Goal: Information Seeking & Learning: Learn about a topic

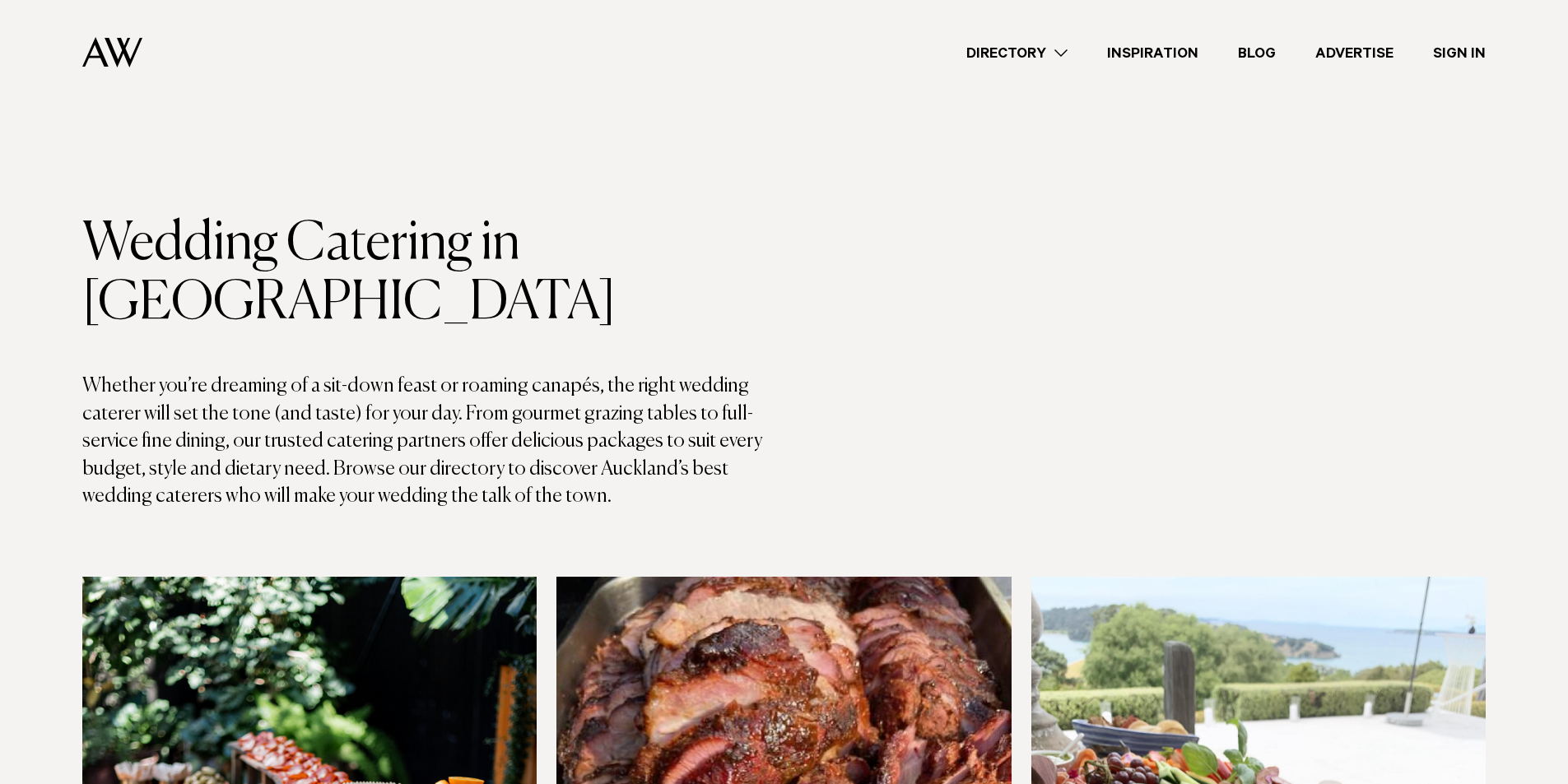
click at [1009, 52] on link "Directory" at bounding box center [1016, 53] width 140 height 22
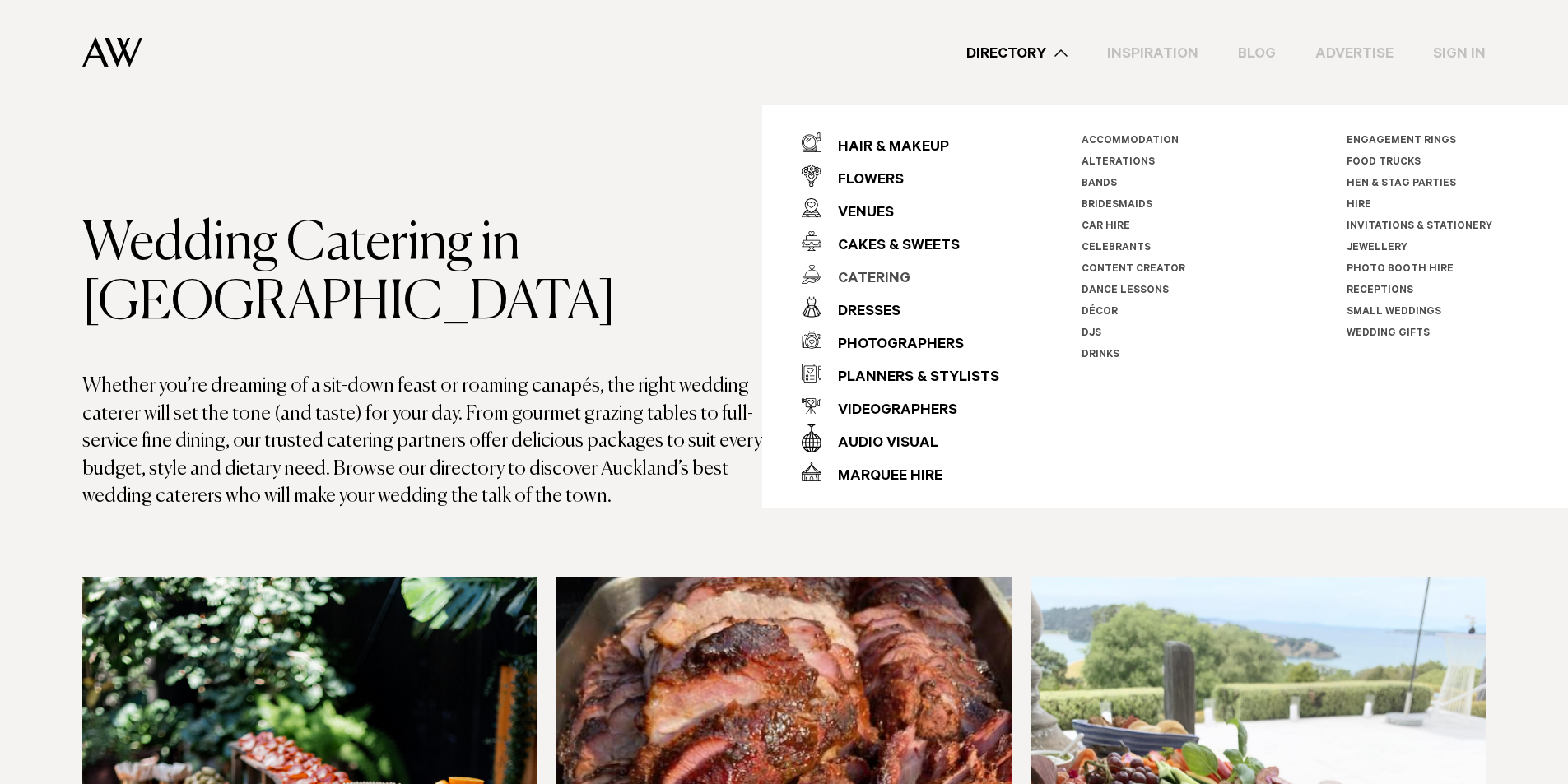
click at [901, 277] on div "Catering" at bounding box center [866, 279] width 89 height 33
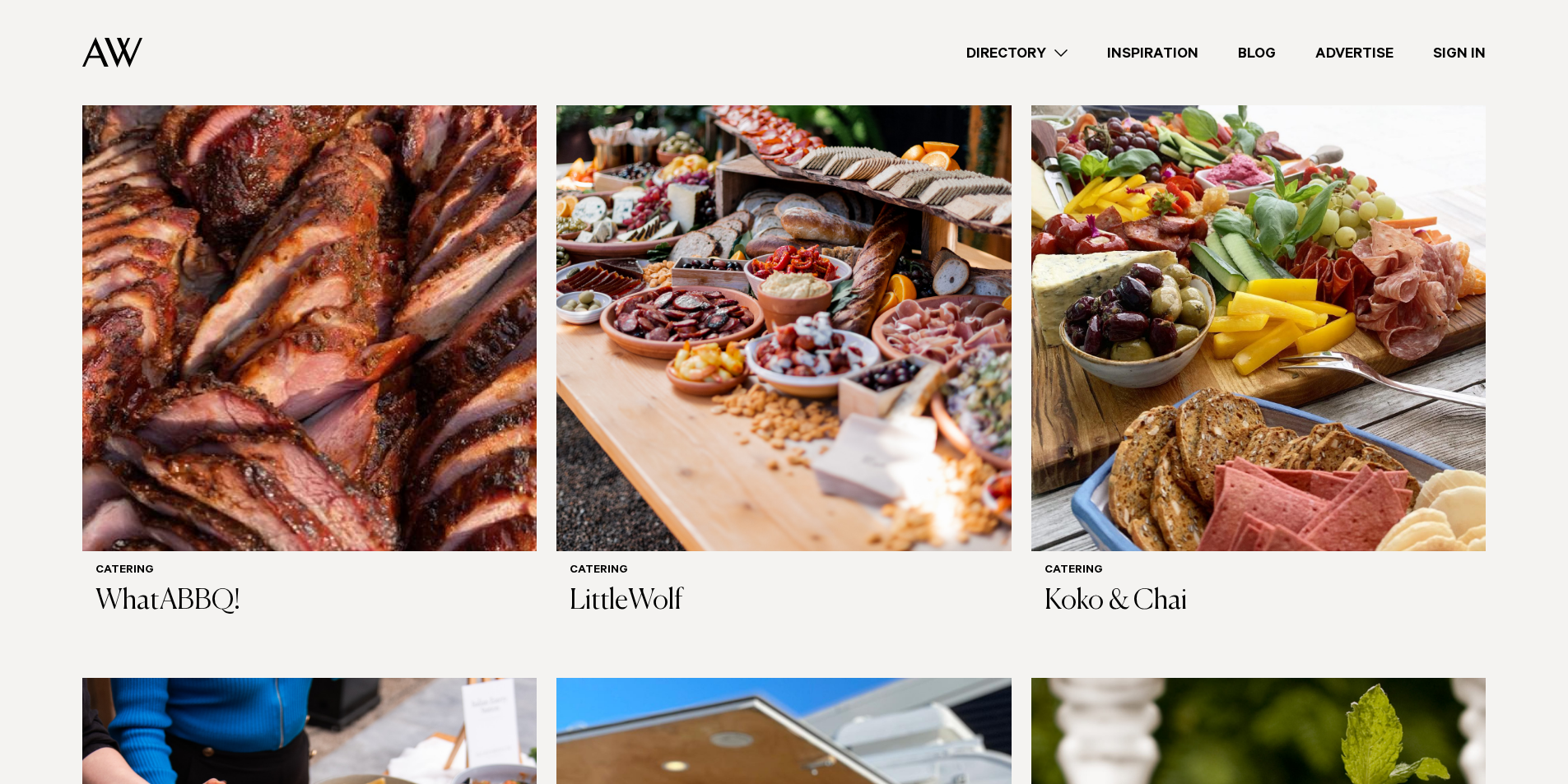
scroll to position [576, 0]
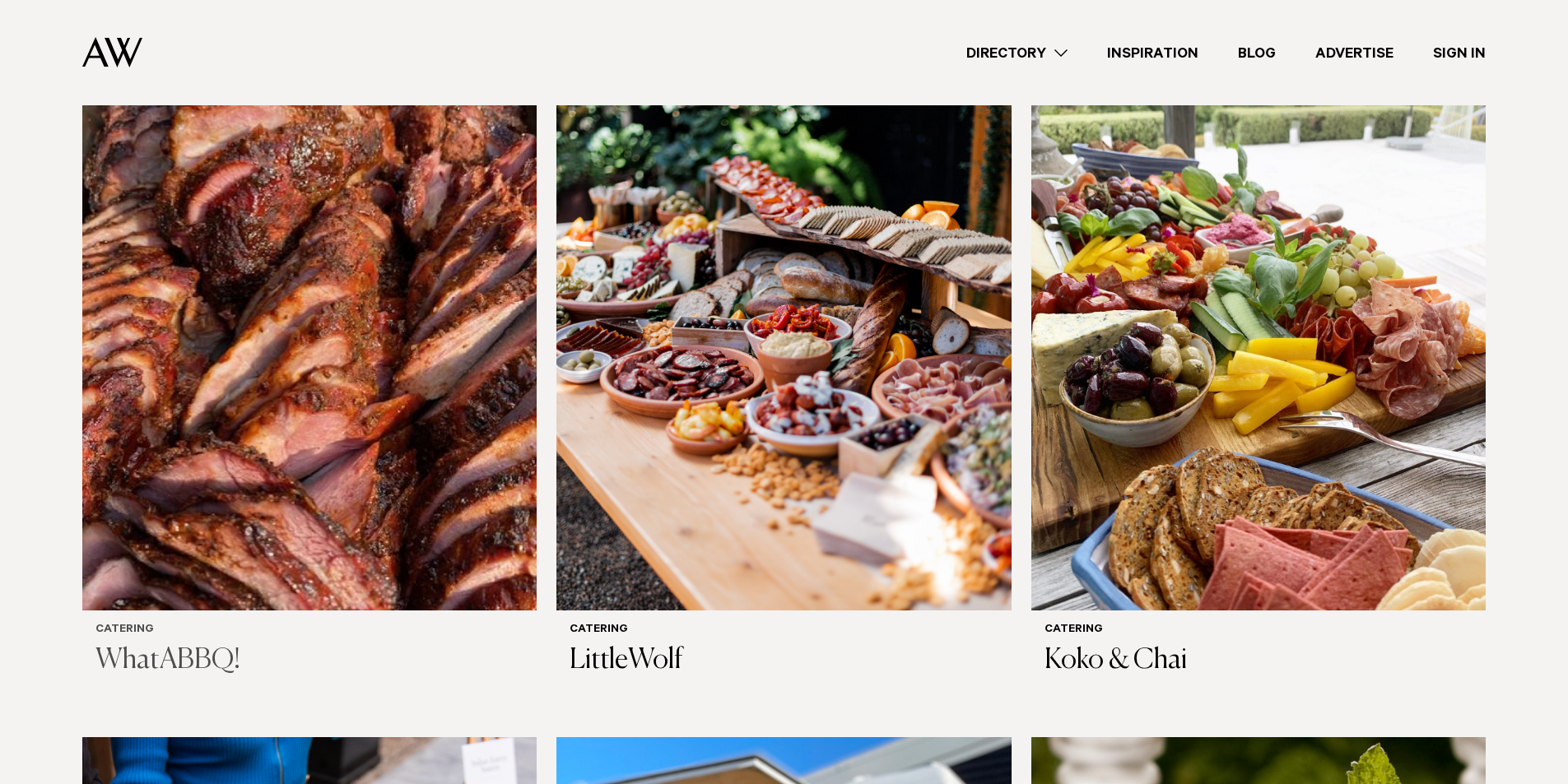
click at [343, 277] on img at bounding box center [310, 306] width 455 height 609
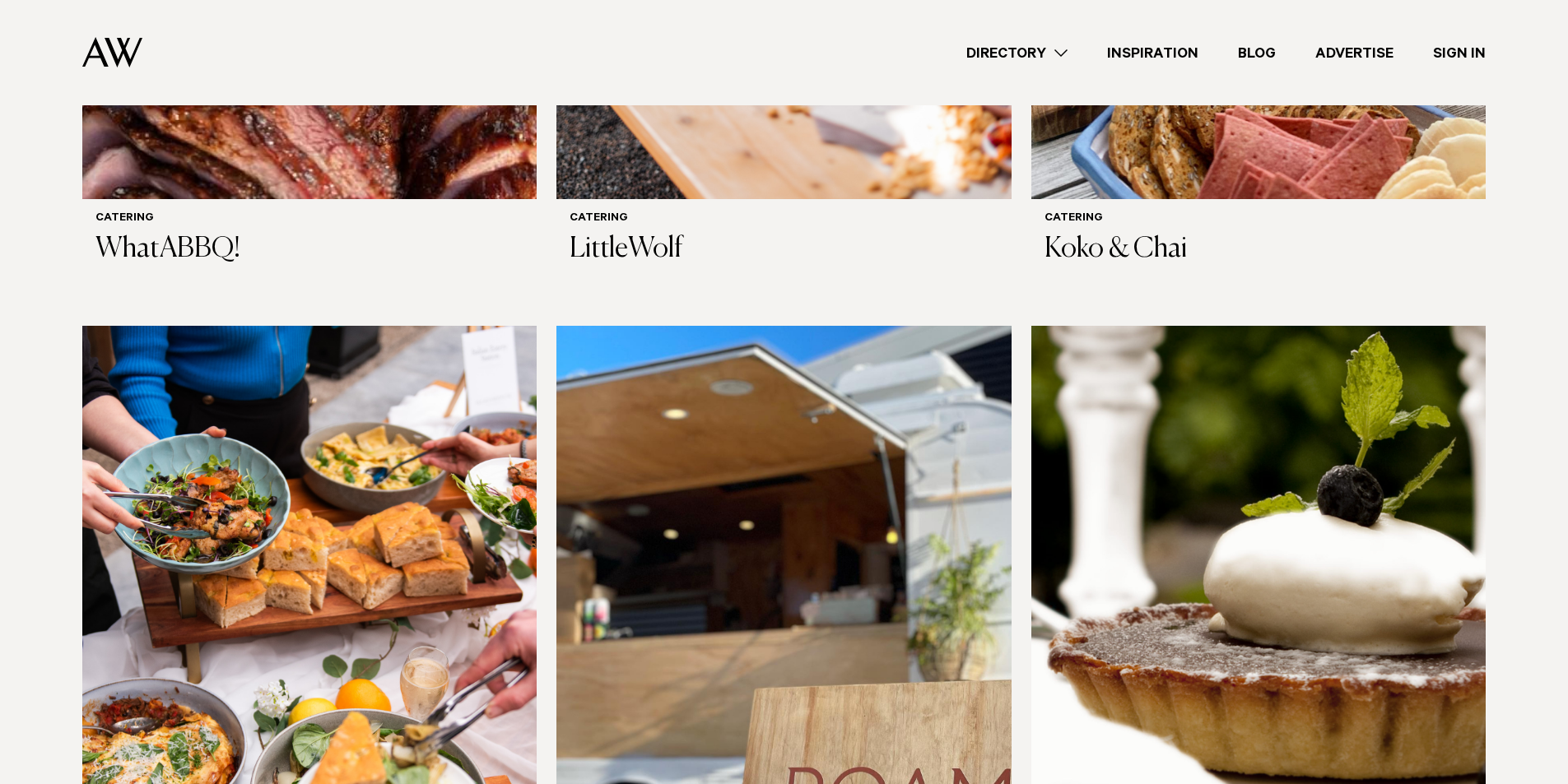
click at [1033, 54] on link "Directory" at bounding box center [1016, 53] width 140 height 22
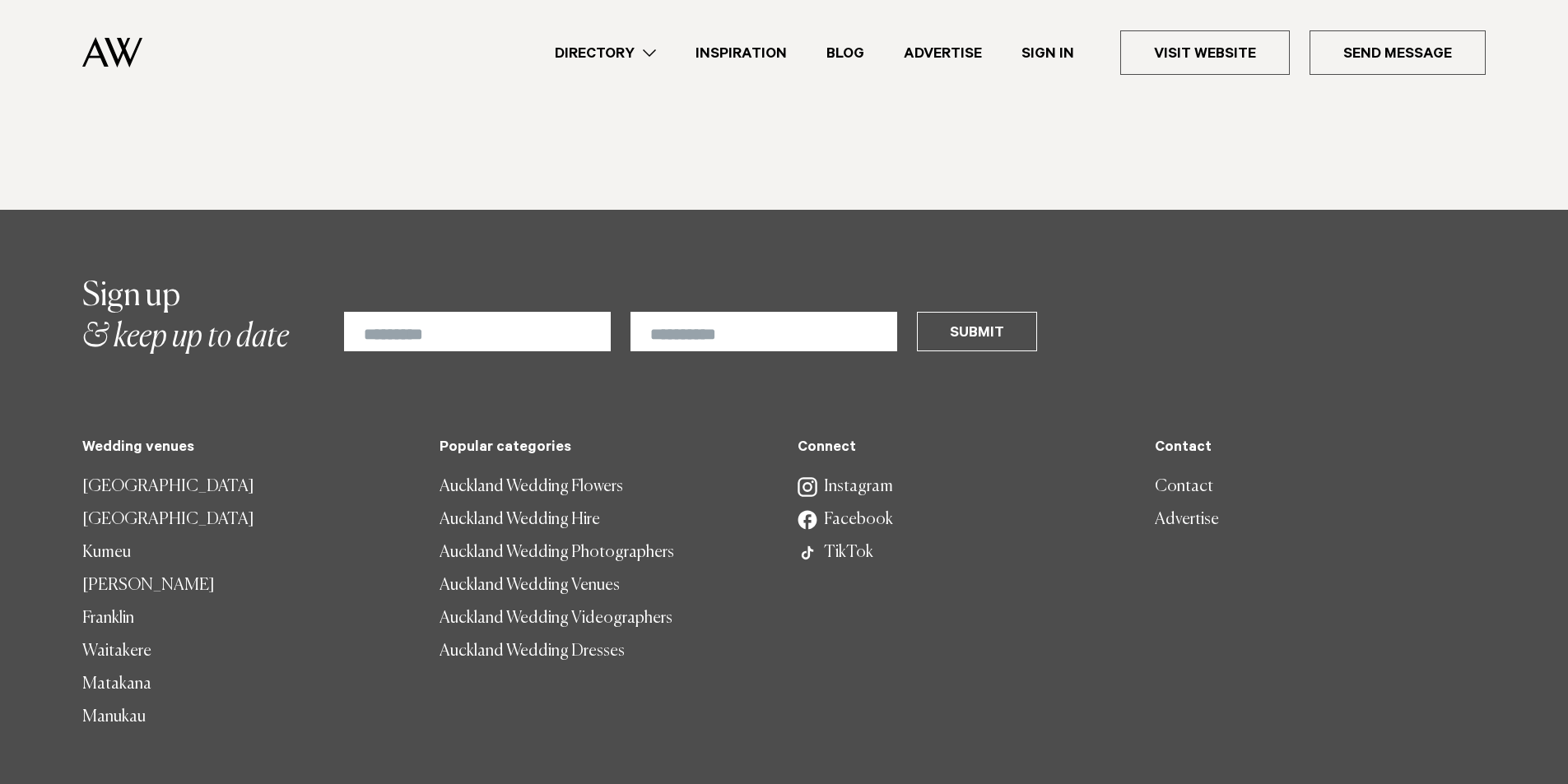
scroll to position [1316, 0]
